Goal: Task Accomplishment & Management: Complete application form

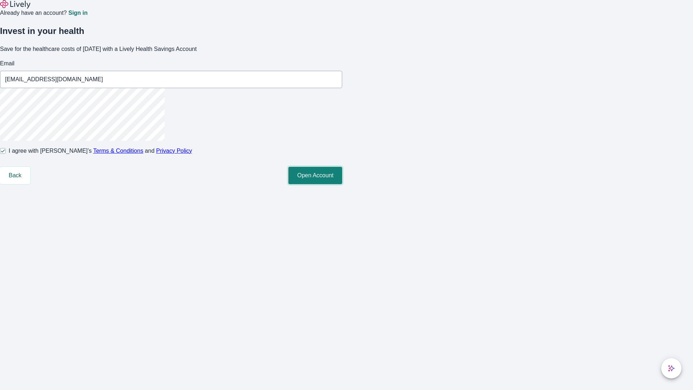
click at [342, 184] on button "Open Account" at bounding box center [316, 175] width 54 height 17
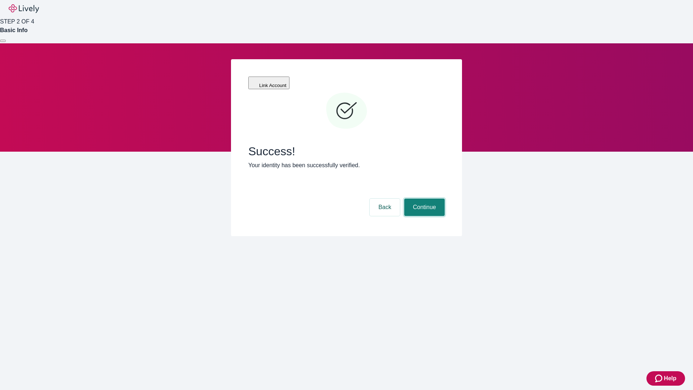
click at [424, 199] on button "Continue" at bounding box center [424, 207] width 40 height 17
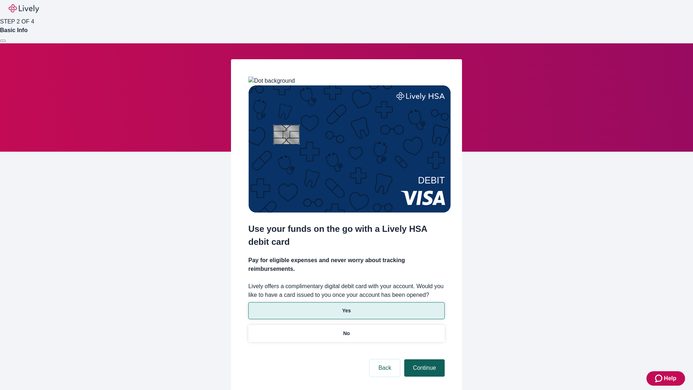
click at [346, 307] on p "Yes" at bounding box center [346, 311] width 9 height 8
click at [424, 359] on button "Continue" at bounding box center [424, 367] width 40 height 17
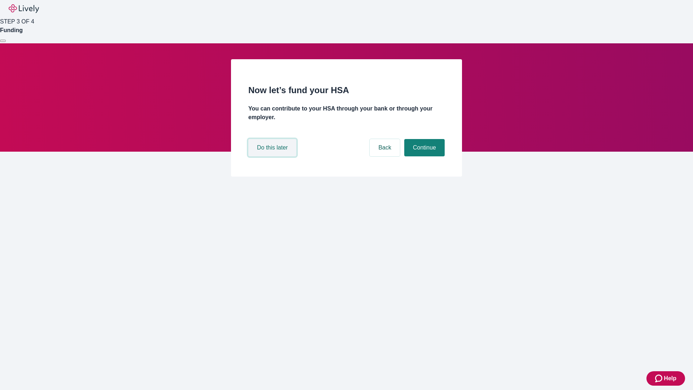
click at [273, 156] on button "Do this later" at bounding box center [272, 147] width 48 height 17
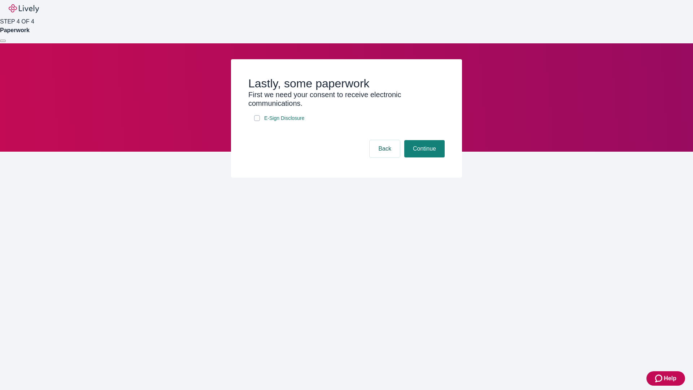
click at [257, 121] on input "E-Sign Disclosure" at bounding box center [257, 118] width 6 height 6
checkbox input "true"
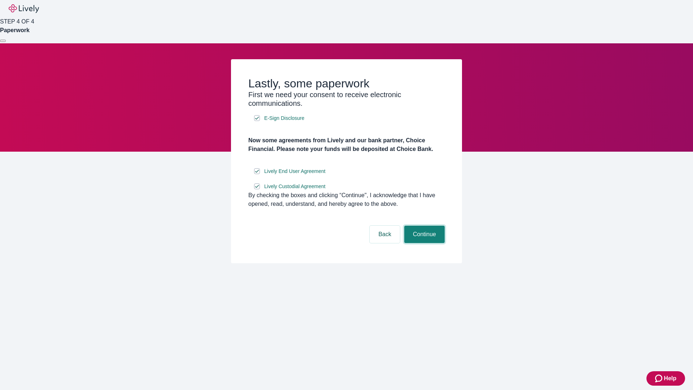
click at [424, 243] on button "Continue" at bounding box center [424, 234] width 40 height 17
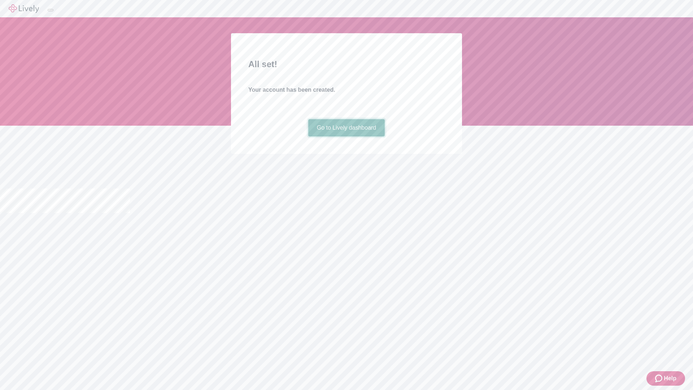
click at [346, 137] on link "Go to Lively dashboard" at bounding box center [346, 127] width 77 height 17
